Goal: Task Accomplishment & Management: Manage account settings

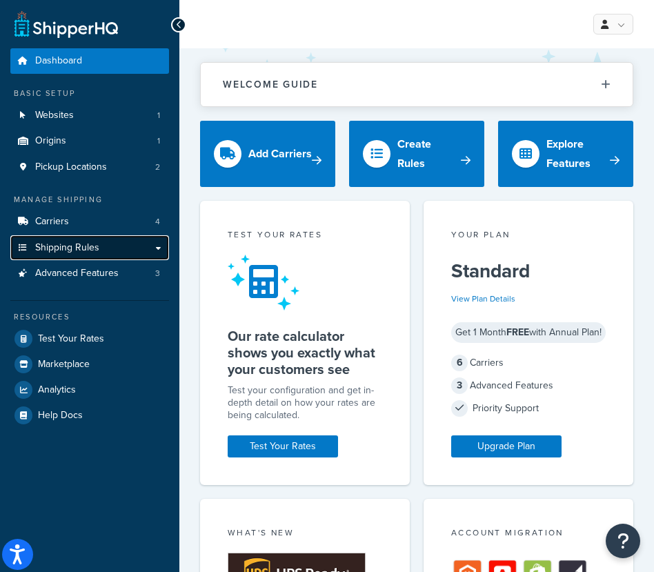
click at [67, 246] on span "Shipping Rules" at bounding box center [67, 248] width 64 height 12
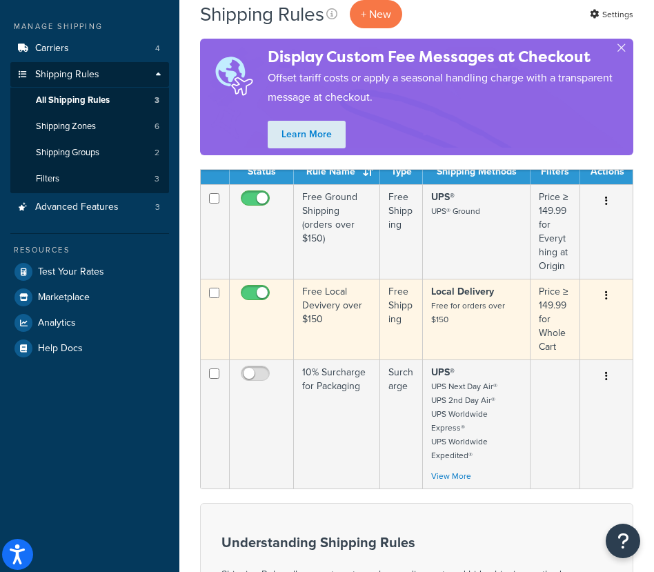
scroll to position [175, 0]
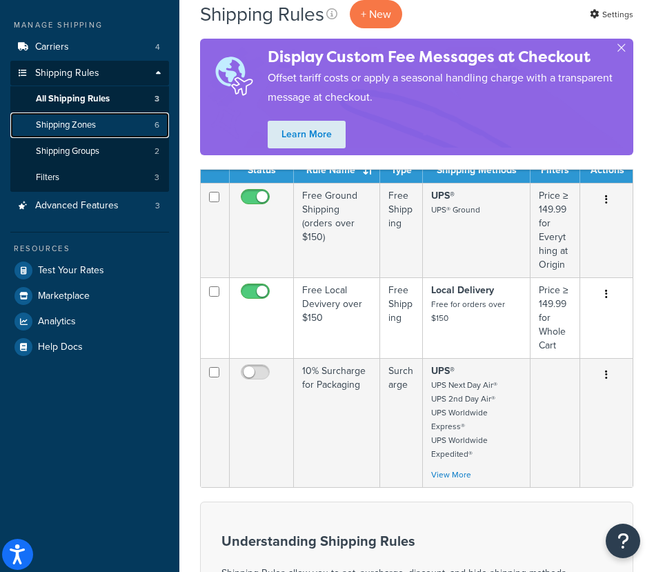
click at [94, 126] on span "Shipping Zones" at bounding box center [66, 125] width 60 height 12
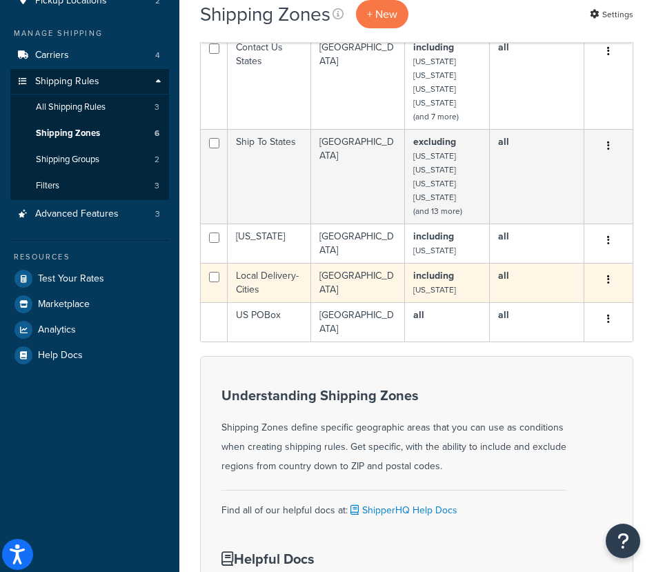
scroll to position [168, 0]
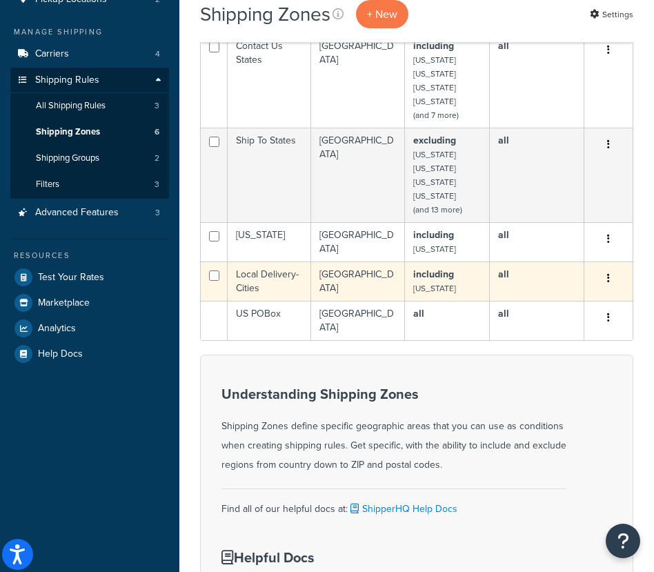
click at [269, 275] on td "Local Delivery-Cities" at bounding box center [269, 280] width 83 height 39
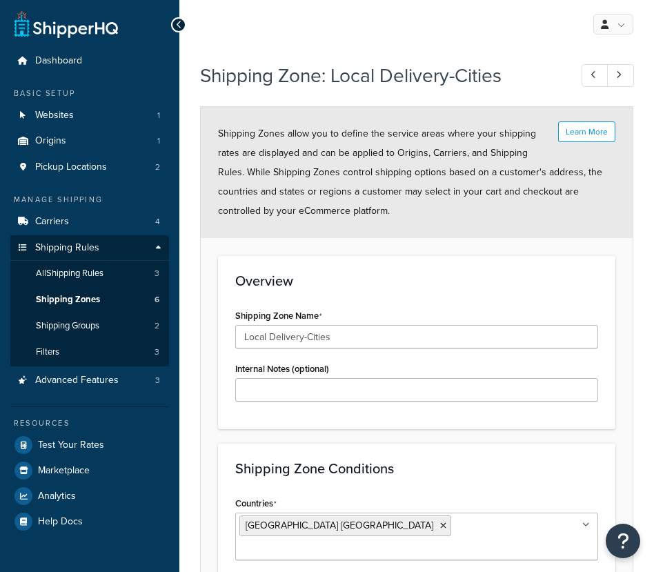
select select "including"
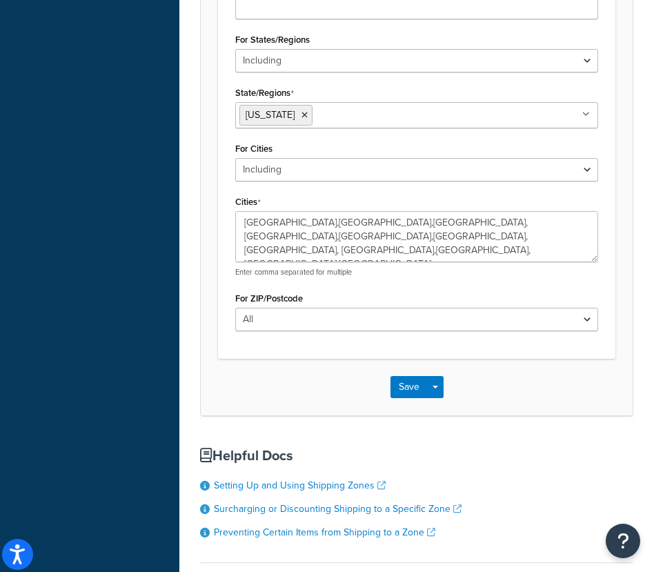
scroll to position [539, 0]
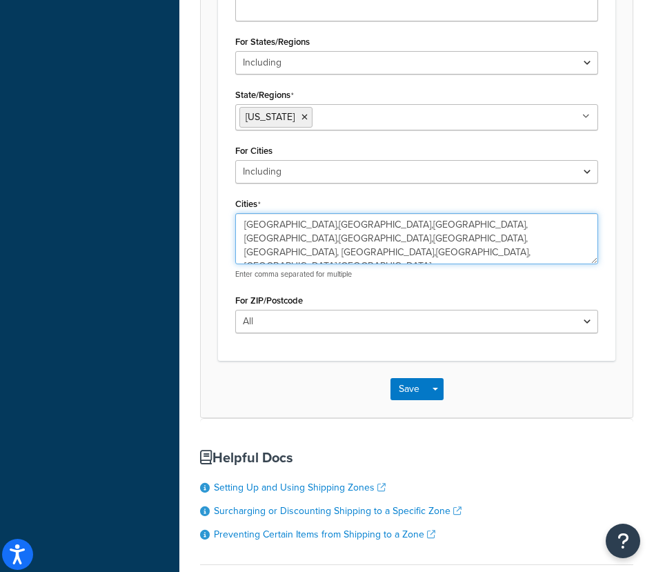
click at [448, 219] on textarea "[GEOGRAPHIC_DATA],[GEOGRAPHIC_DATA],[GEOGRAPHIC_DATA],[GEOGRAPHIC_DATA],[GEOGRA…" at bounding box center [416, 238] width 363 height 51
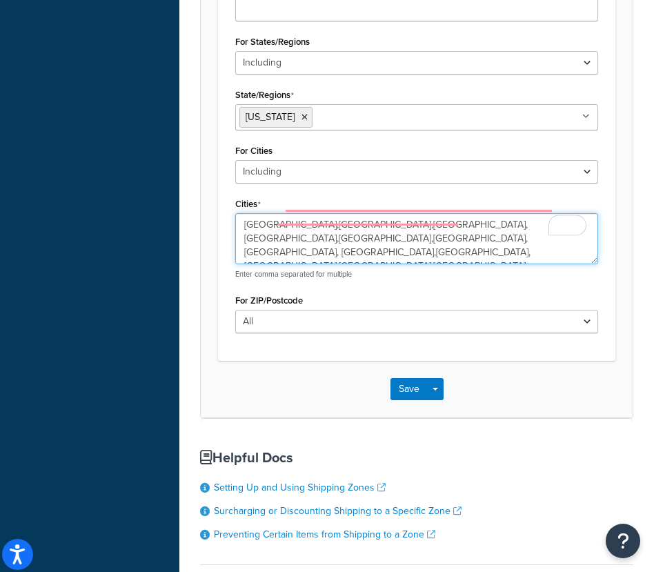
type textarea "[GEOGRAPHIC_DATA],[GEOGRAPHIC_DATA],[GEOGRAPHIC_DATA],[GEOGRAPHIC_DATA],[GEOGRA…"
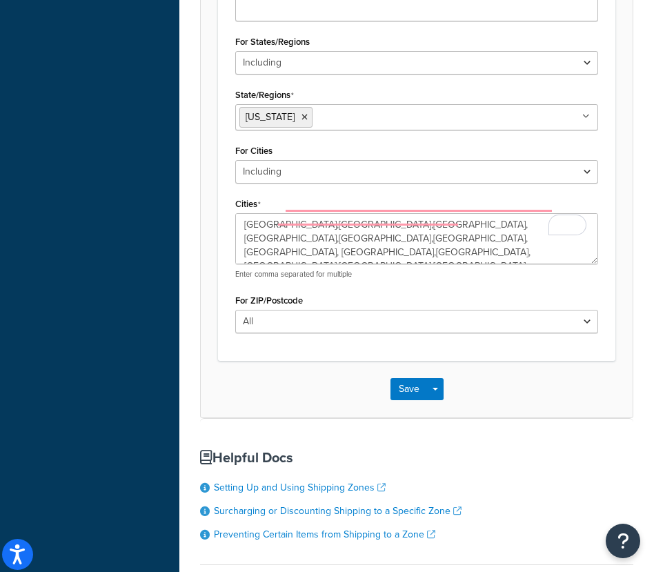
click at [334, 361] on div "Save Save Dropdown Save and Edit Save and Duplicate Save and Create New" at bounding box center [417, 389] width 432 height 57
click at [399, 378] on button "Save" at bounding box center [408, 389] width 37 height 22
